Goal: Information Seeking & Learning: Learn about a topic

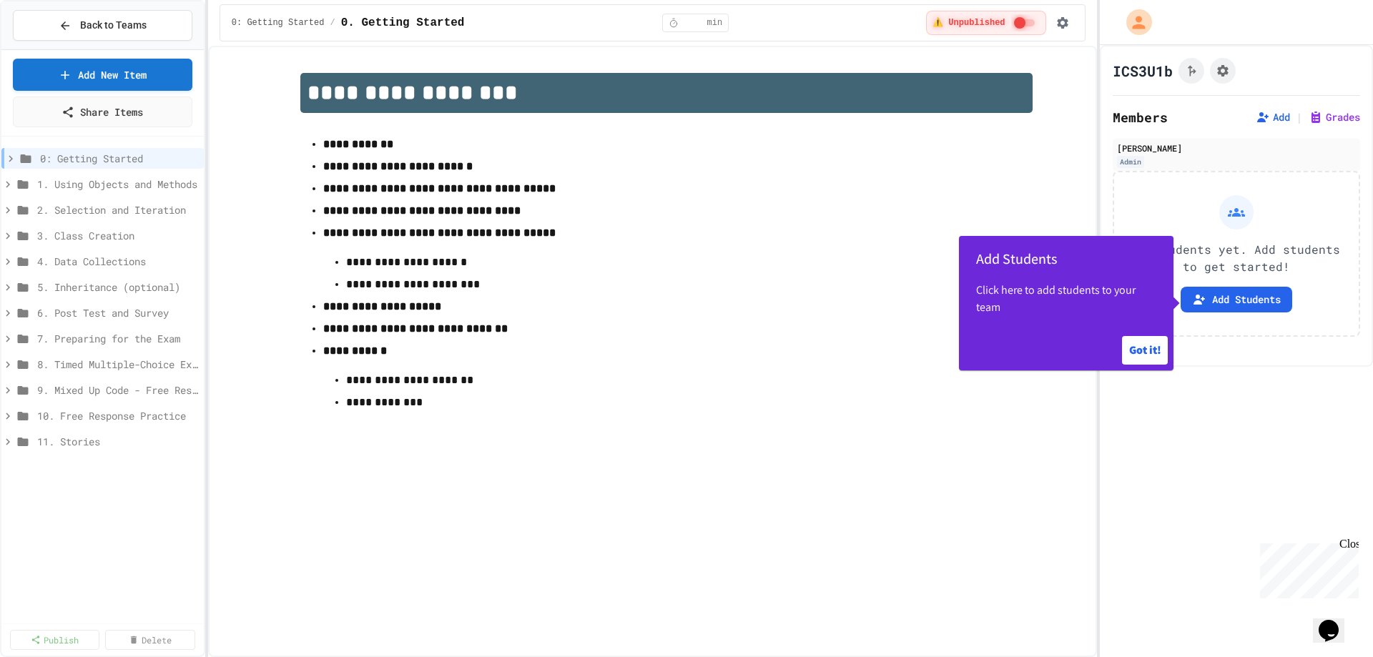
click at [143, 195] on div "1. Using Objects and Methods" at bounding box center [102, 187] width 202 height 26
click at [134, 189] on span "1. Using Objects and Methods" at bounding box center [110, 184] width 147 height 15
click at [112, 213] on span "1.1. Introduction to Algorithms, Programming, and Compilers" at bounding box center [107, 209] width 127 height 15
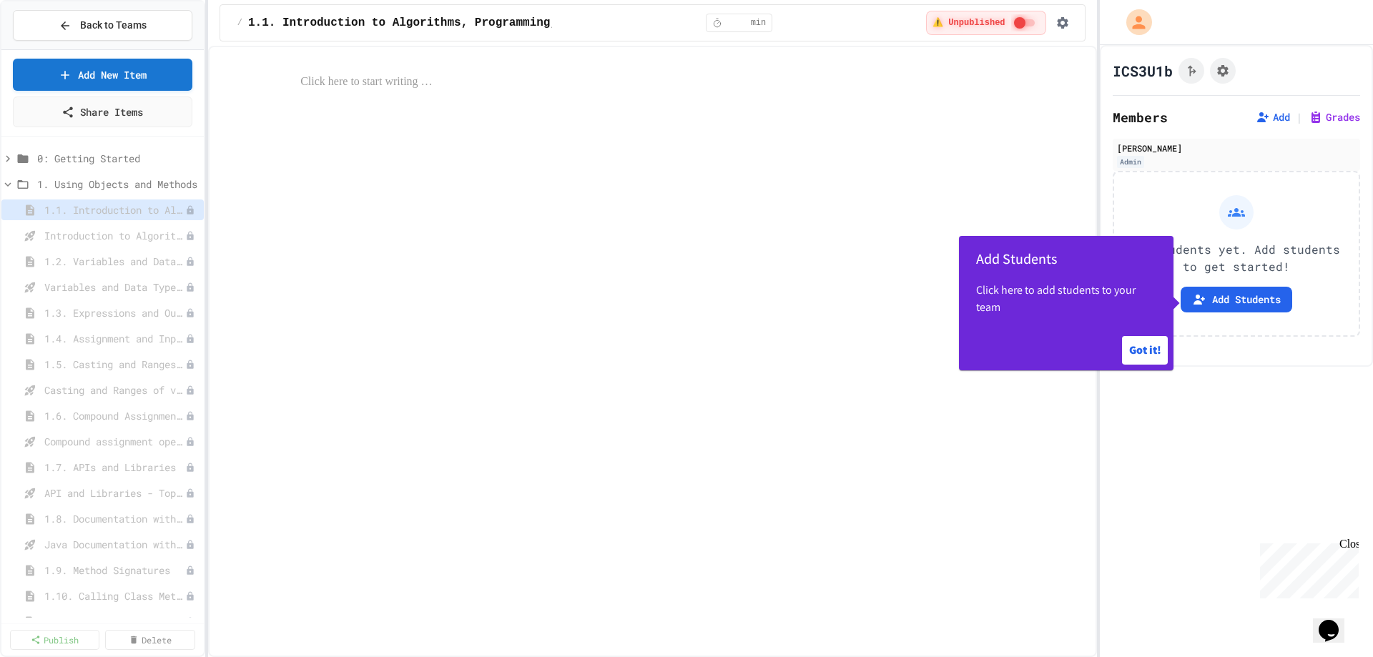
select select "***"
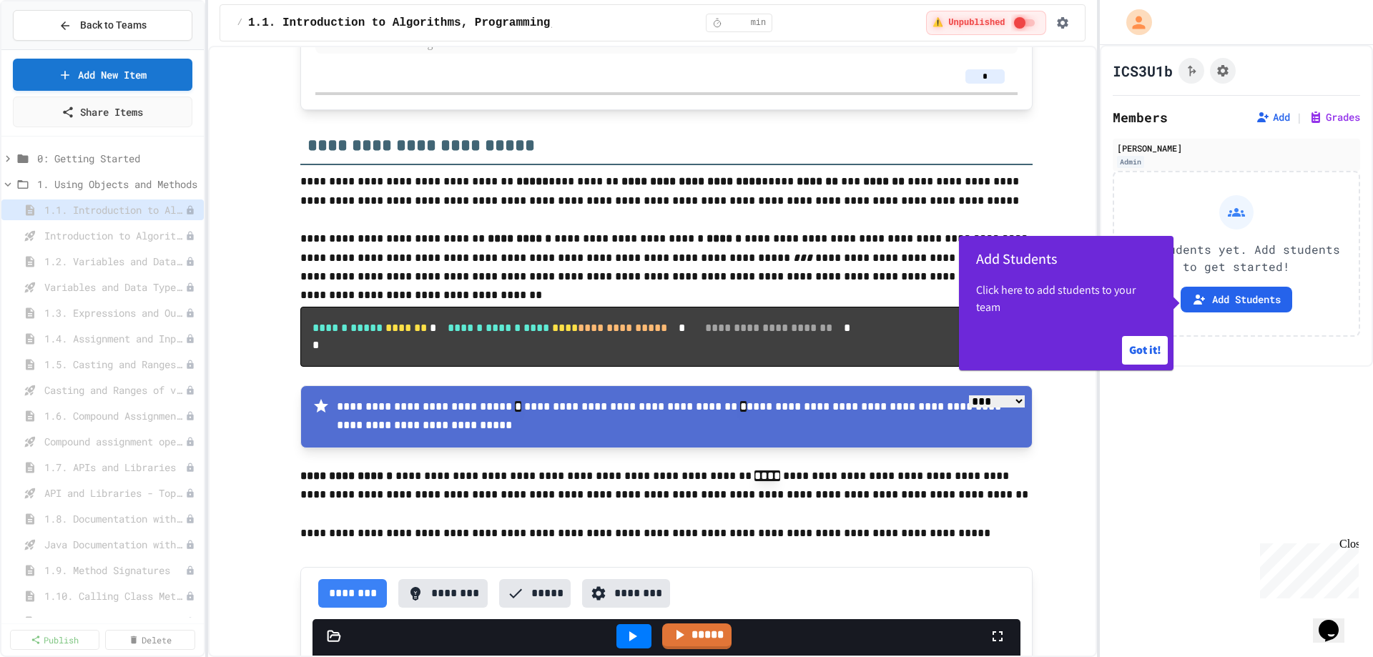
scroll to position [1549, 0]
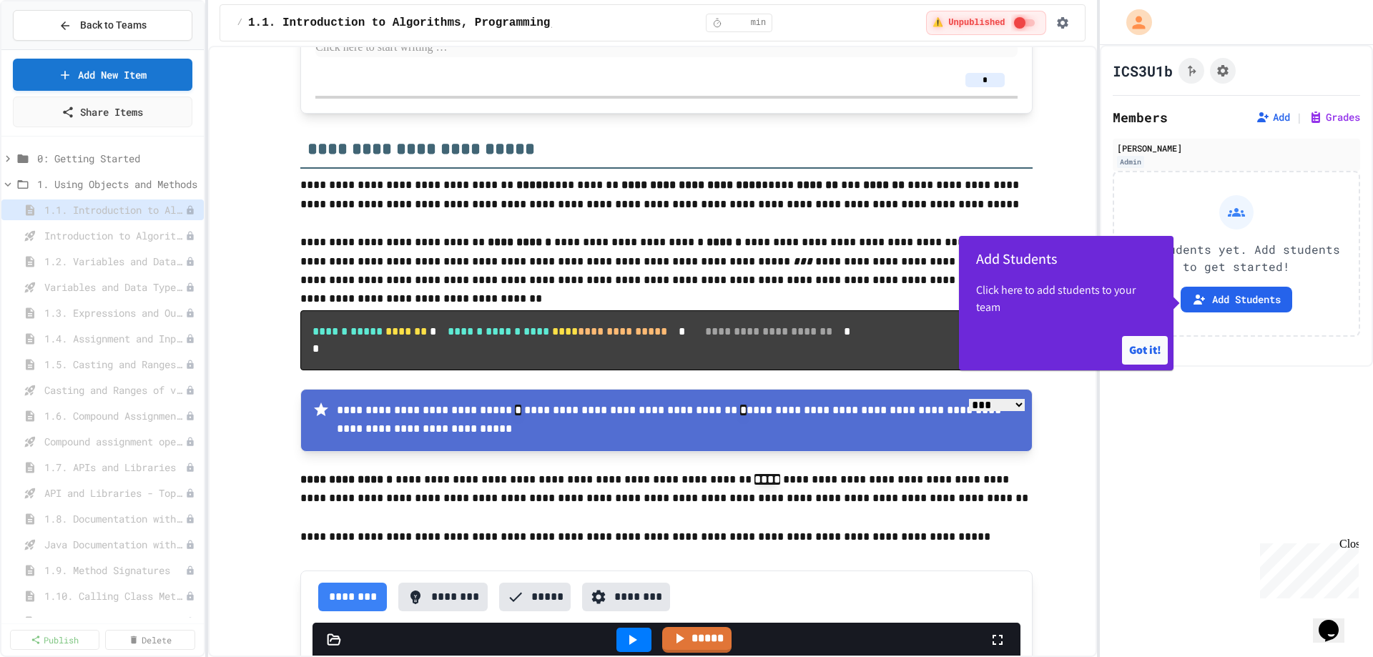
click at [1150, 353] on button "Got it!" at bounding box center [1145, 350] width 46 height 29
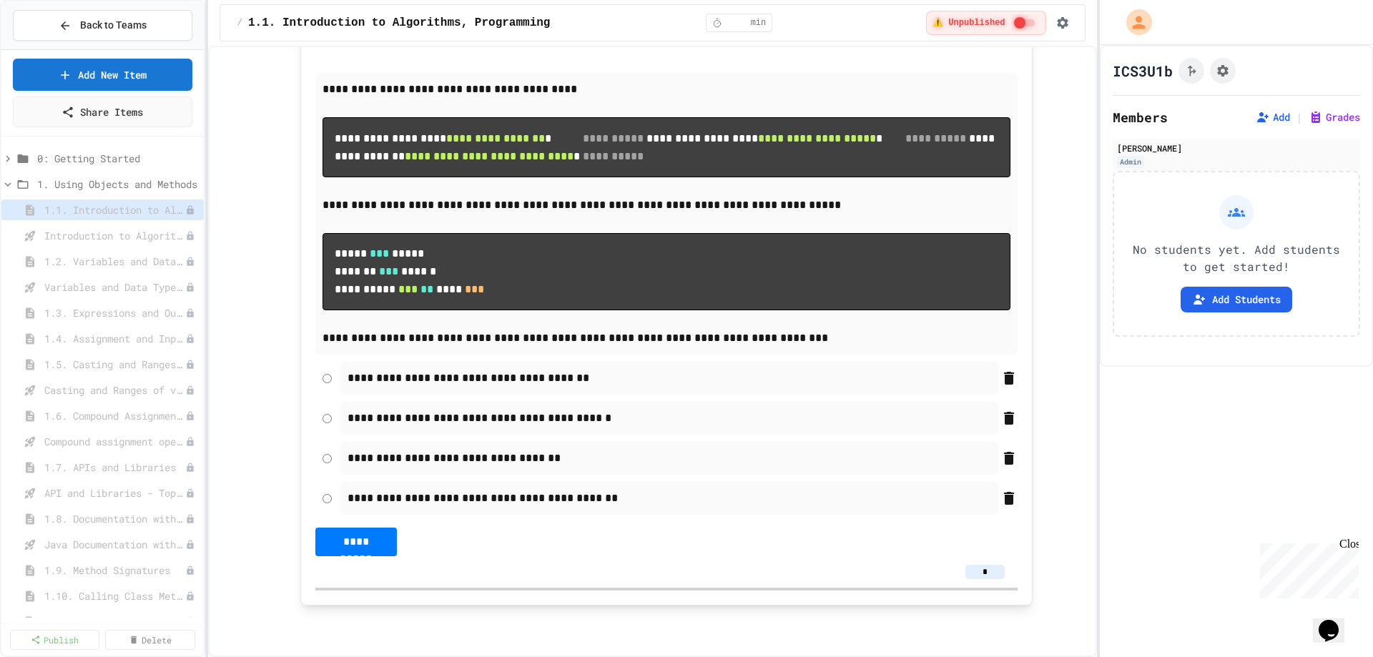
scroll to position [12912, 0]
click at [103, 238] on span "Introduction to Algorithms, Programming, and Compilers" at bounding box center [107, 235] width 127 height 15
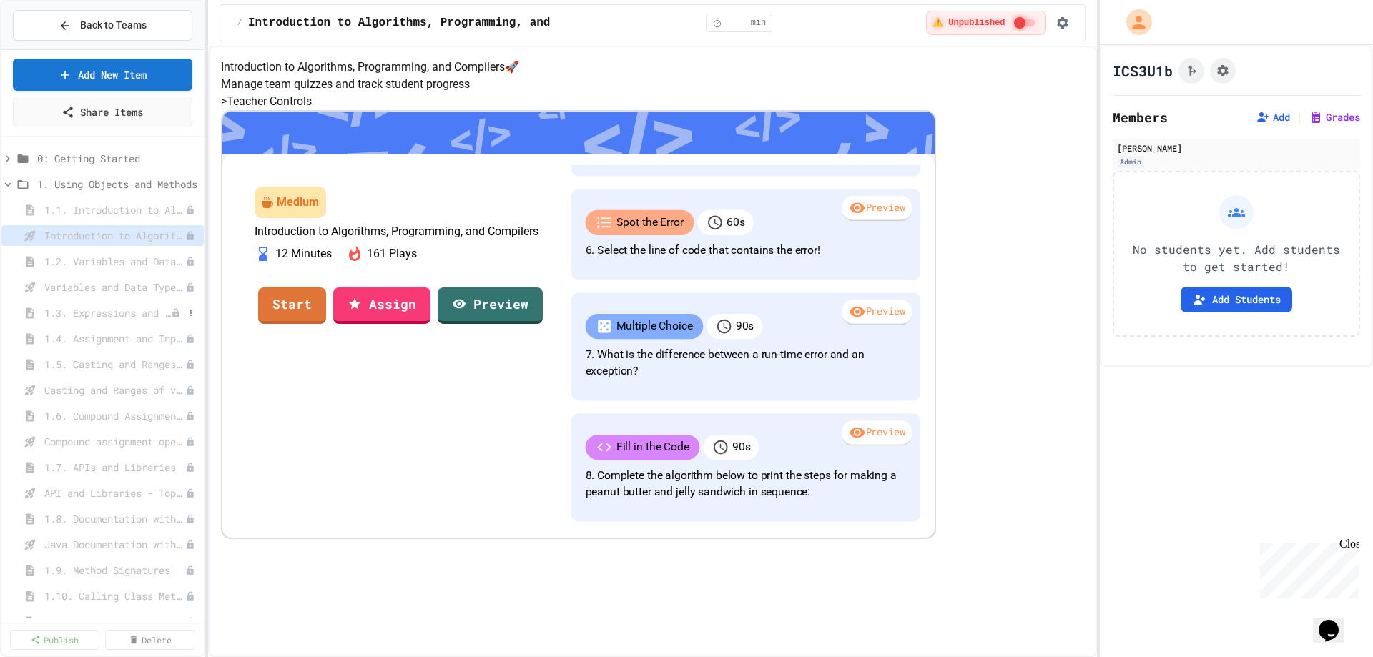
scroll to position [839, 0]
click at [117, 260] on span "1.2. Variables and Data Types" at bounding box center [107, 261] width 127 height 15
select select "***"
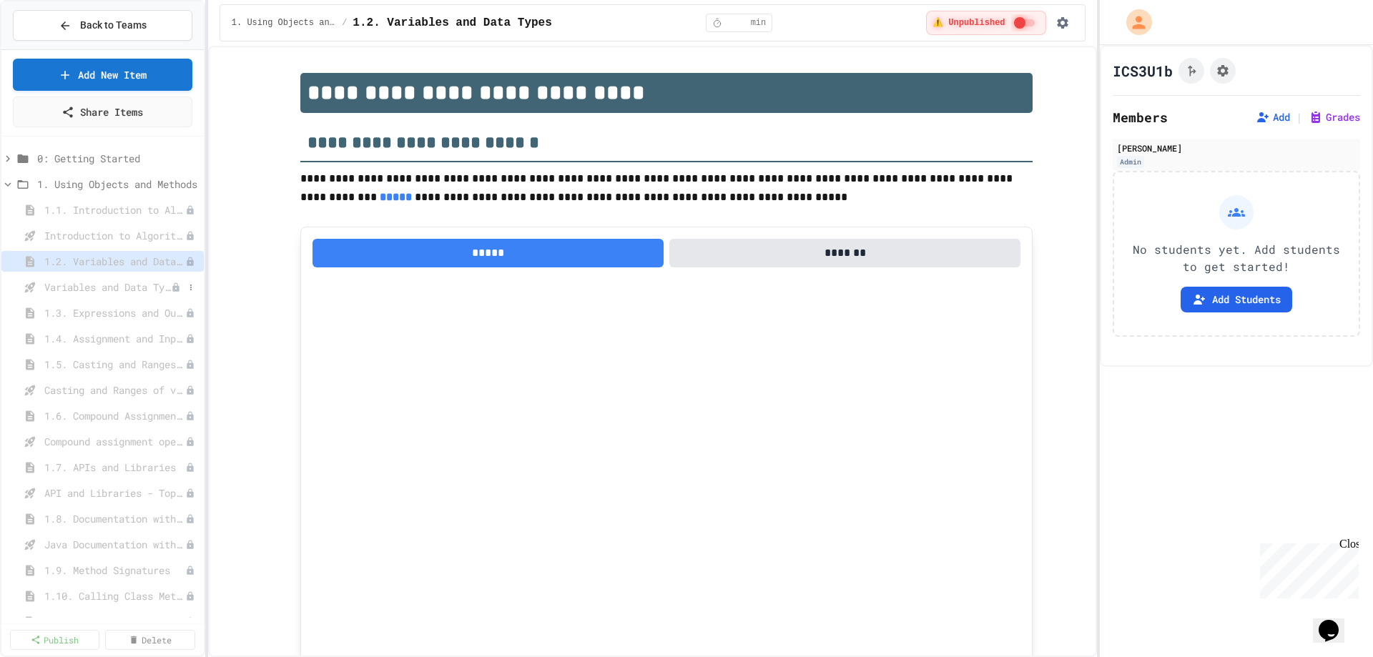
type textarea "*"
click at [112, 287] on span "Variables and Data Types - Quiz" at bounding box center [107, 287] width 127 height 15
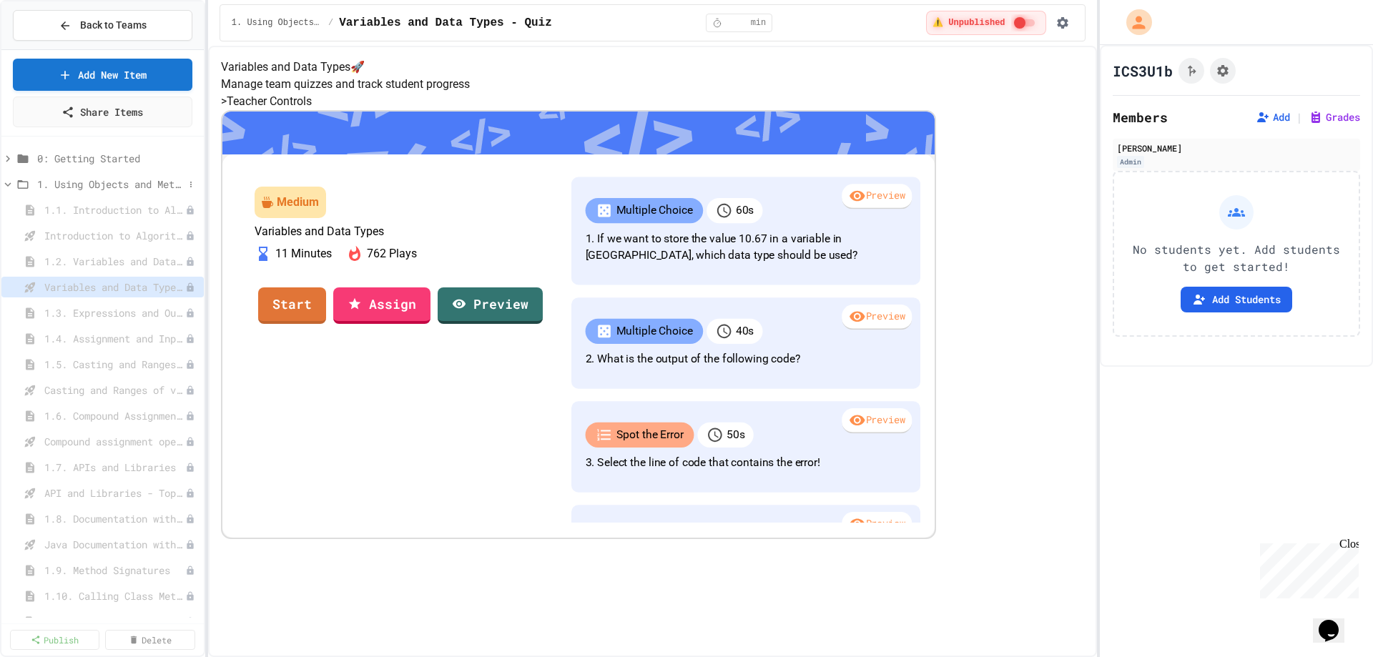
click at [74, 182] on span "1. Using Objects and Methods" at bounding box center [110, 184] width 147 height 15
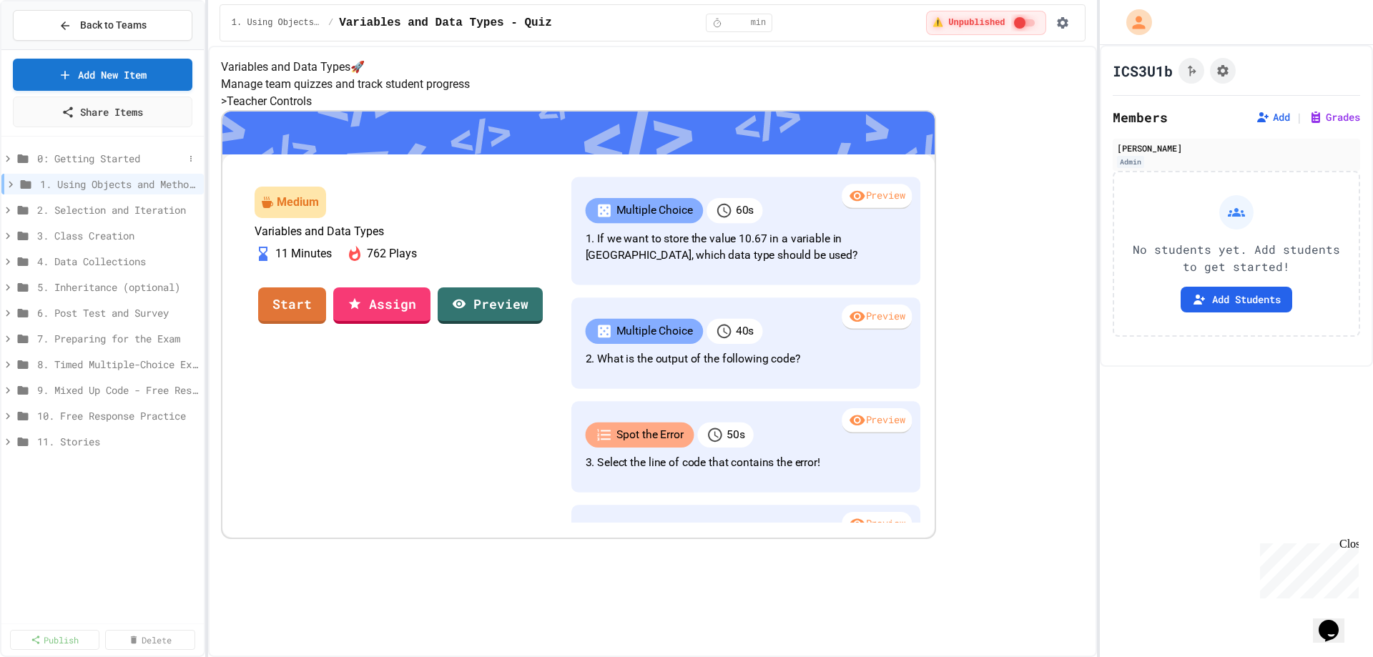
click at [71, 158] on span "0: Getting Started" at bounding box center [110, 158] width 147 height 15
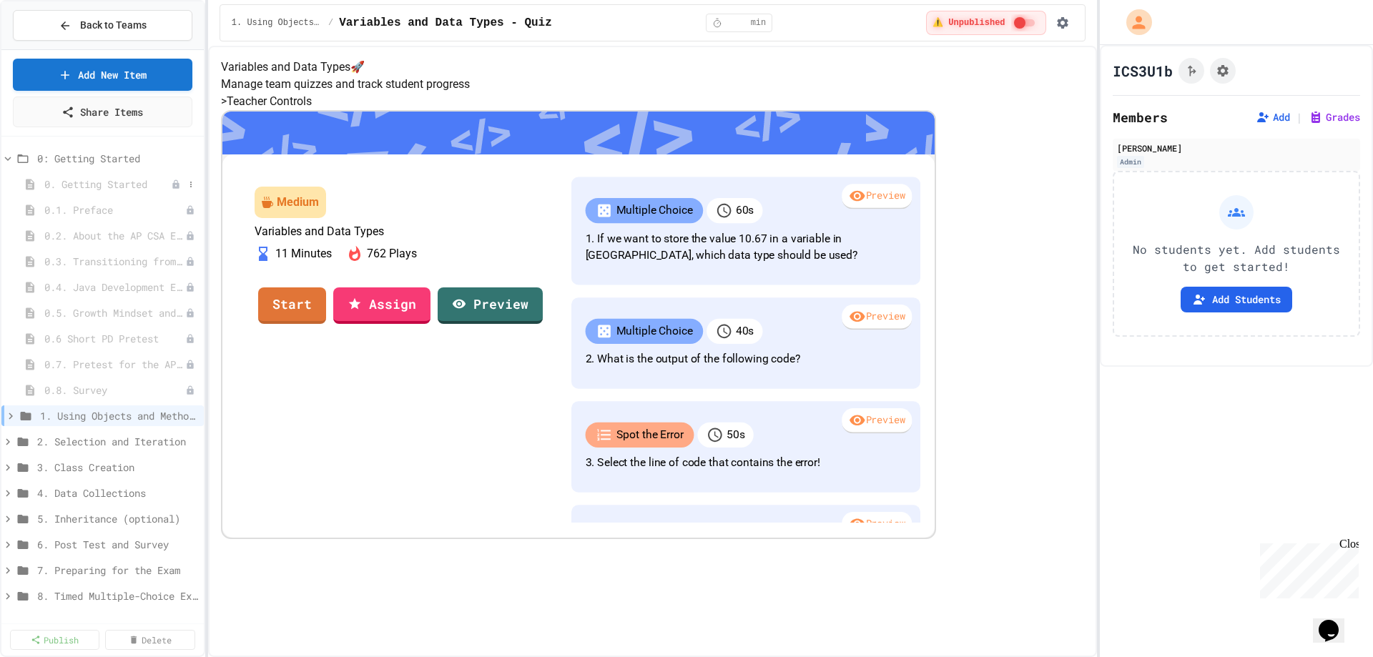
click at [80, 189] on span "0. Getting Started" at bounding box center [107, 184] width 127 height 15
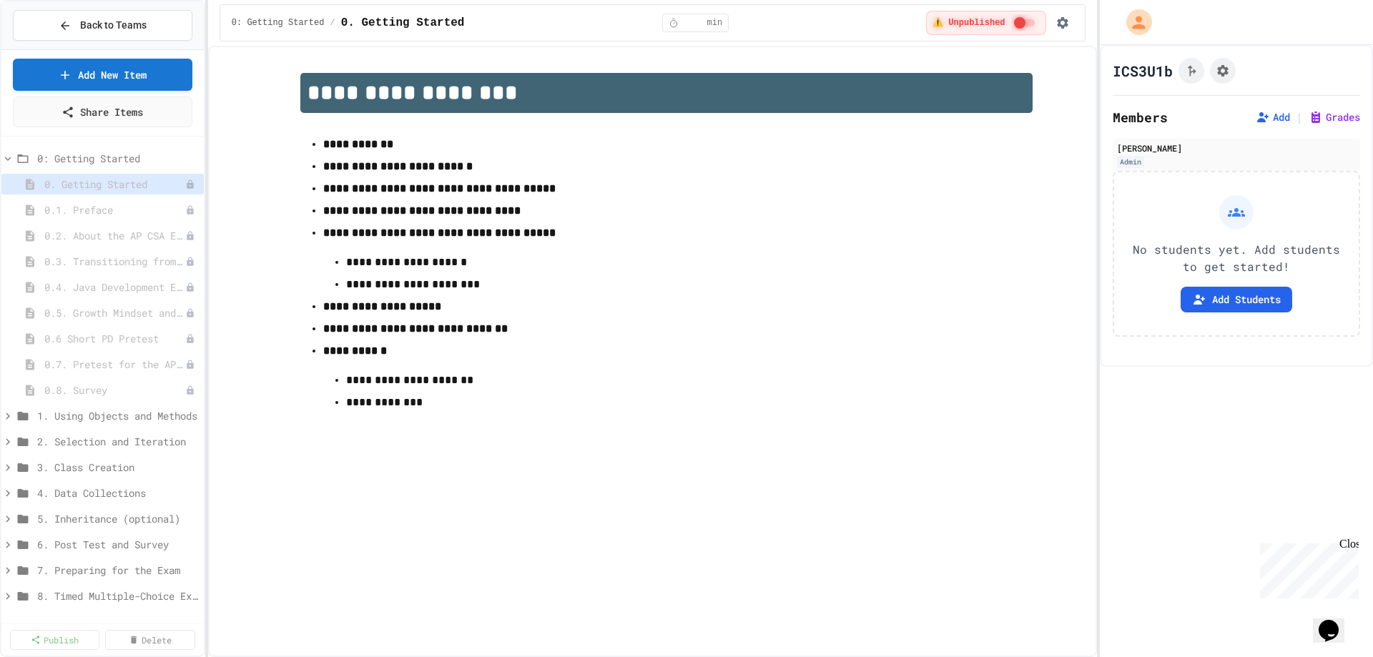
click at [84, 210] on span "0.1. Preface" at bounding box center [114, 209] width 141 height 15
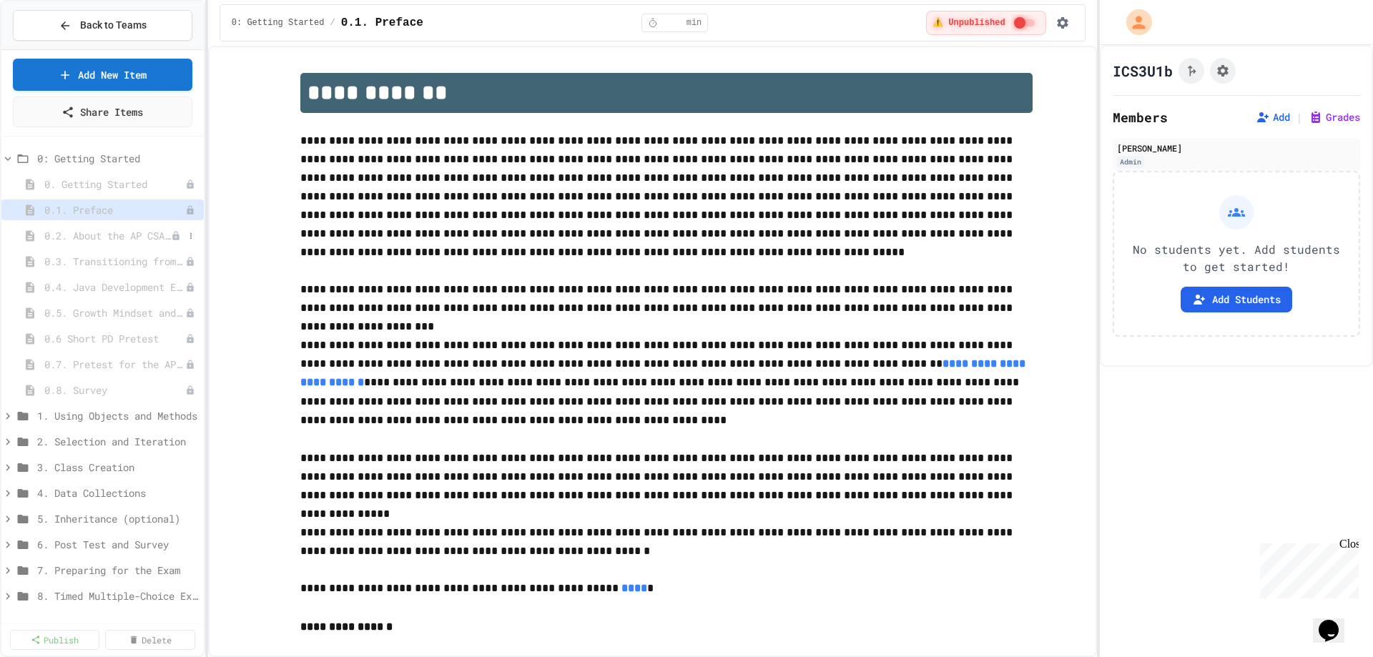
click at [89, 231] on span "0.2. About the AP CSA Exam" at bounding box center [107, 235] width 127 height 15
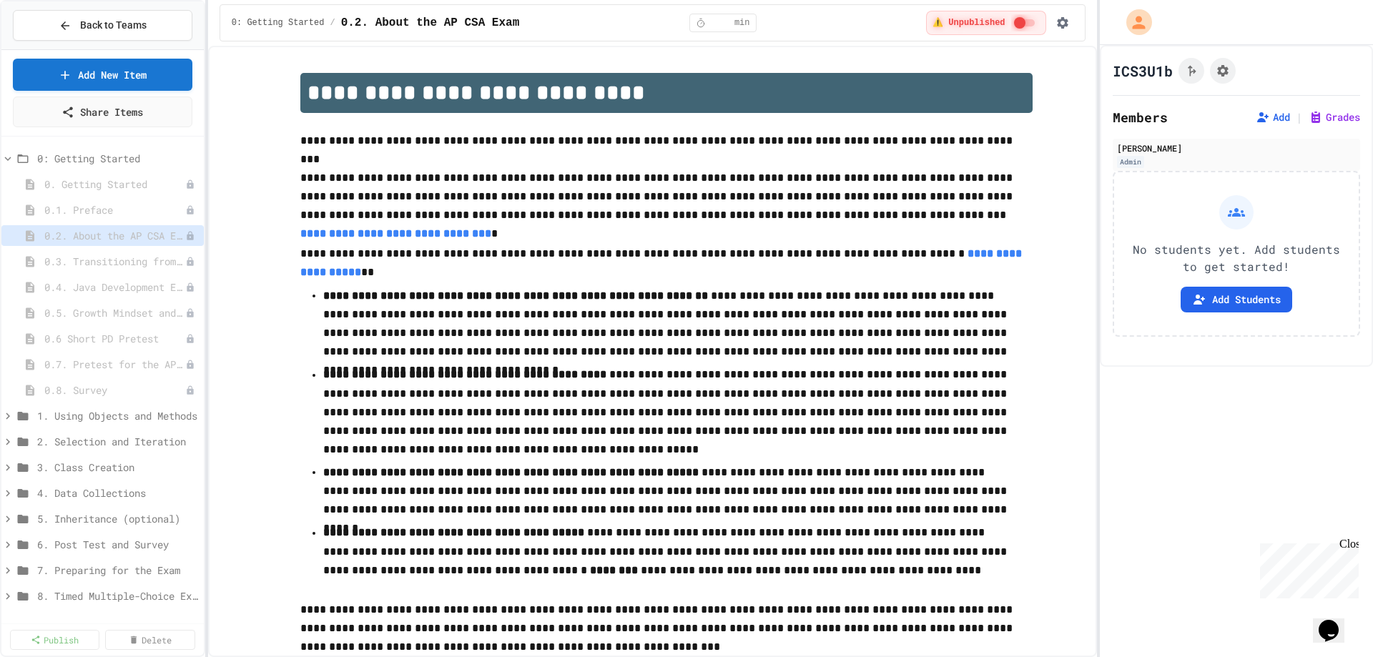
click at [97, 255] on span "0.3. Transitioning from AP CSP to AP CSA" at bounding box center [114, 261] width 141 height 15
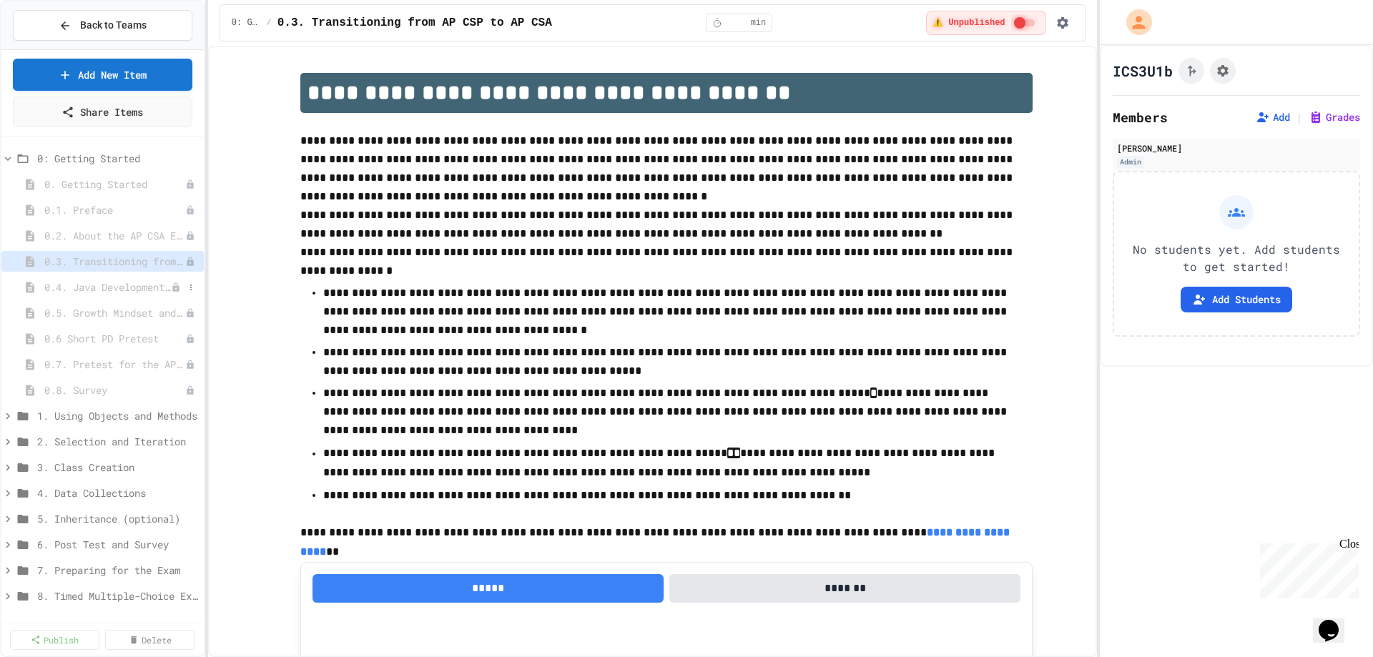
click at [103, 281] on span "0.4. Java Development Environments" at bounding box center [107, 287] width 127 height 15
